Goal: Find specific page/section: Find specific page/section

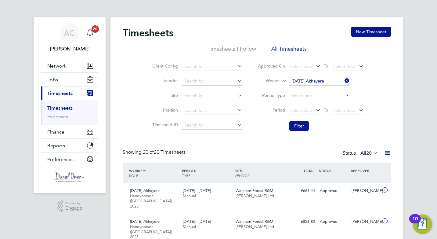
click at [294, 75] on li "Worker [DATE] Akhayere" at bounding box center [311, 81] width 122 height 15
click at [300, 82] on input at bounding box center [320, 81] width 60 height 9
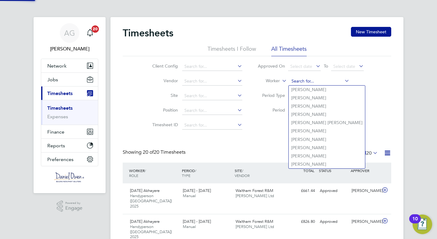
type input "f"
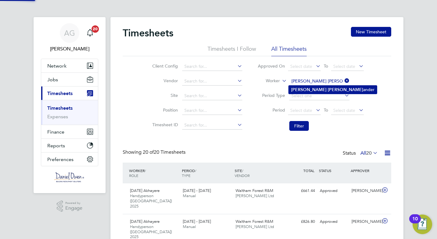
click at [328, 89] on b "[PERSON_NAME]" at bounding box center [345, 89] width 35 height 5
type input "[PERSON_NAME]"
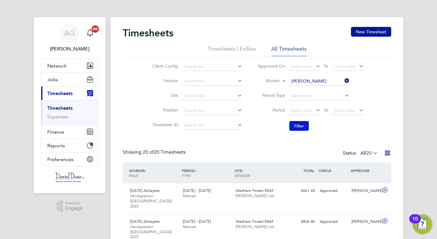
click at [299, 123] on button "Filter" at bounding box center [300, 126] width 20 height 10
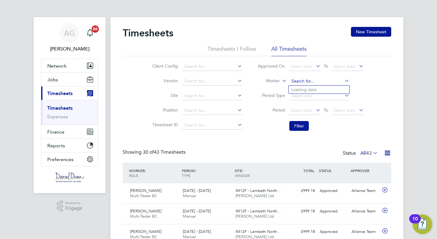
click at [321, 81] on input at bounding box center [320, 81] width 60 height 9
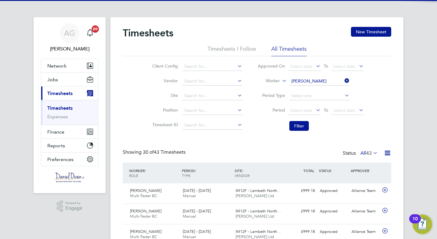
click at [303, 87] on b "[PERSON_NAME]" at bounding box center [308, 89] width 35 height 5
type input "[PERSON_NAME]"
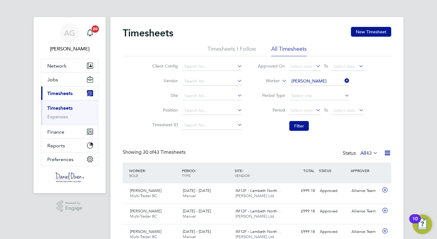
click at [295, 120] on li "Filter" at bounding box center [311, 126] width 122 height 16
click at [295, 124] on button "Filter" at bounding box center [300, 126] width 20 height 10
click at [315, 78] on input at bounding box center [320, 81] width 60 height 9
click at [310, 88] on li "[PERSON_NAME]" at bounding box center [319, 90] width 61 height 8
type input "[PERSON_NAME]"
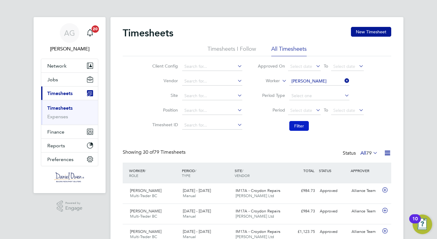
click at [295, 127] on button "Filter" at bounding box center [300, 126] width 20 height 10
